Goal: Navigation & Orientation: Find specific page/section

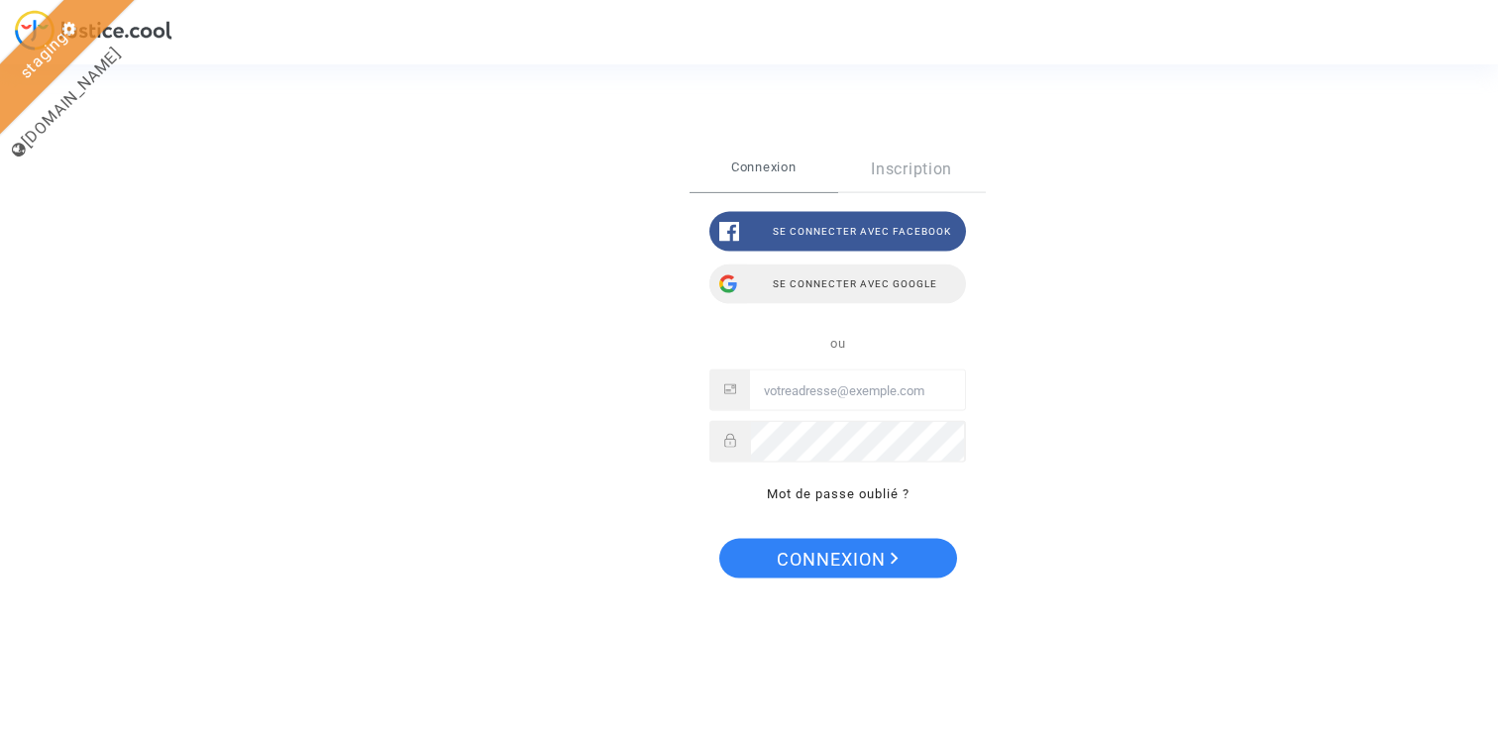
type input "[EMAIL_ADDRESS][DOMAIN_NAME]"
click at [904, 286] on div "Se connecter avec Google" at bounding box center [838, 285] width 257 height 40
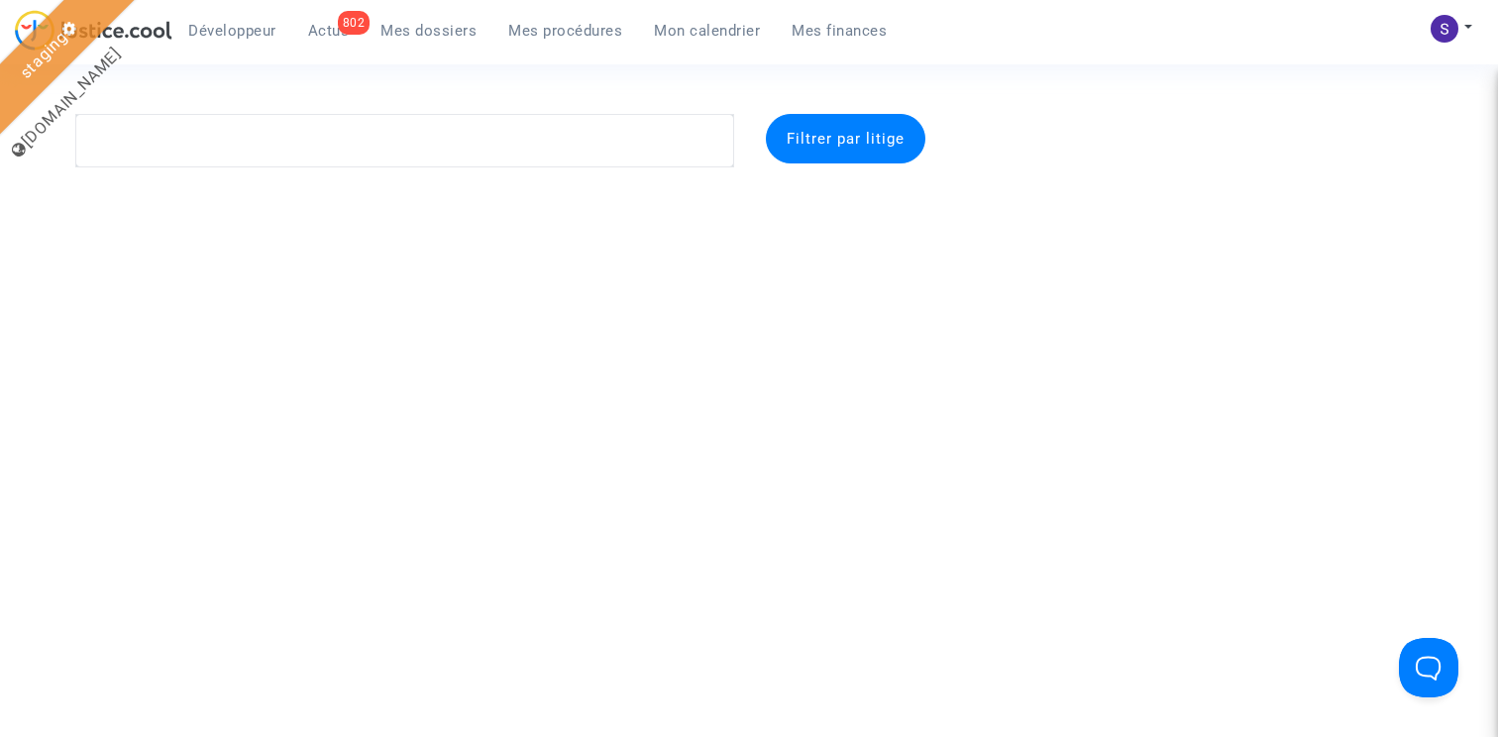
click at [320, 31] on span "Actus" at bounding box center [329, 31] width 42 height 18
